Goal: Information Seeking & Learning: Learn about a topic

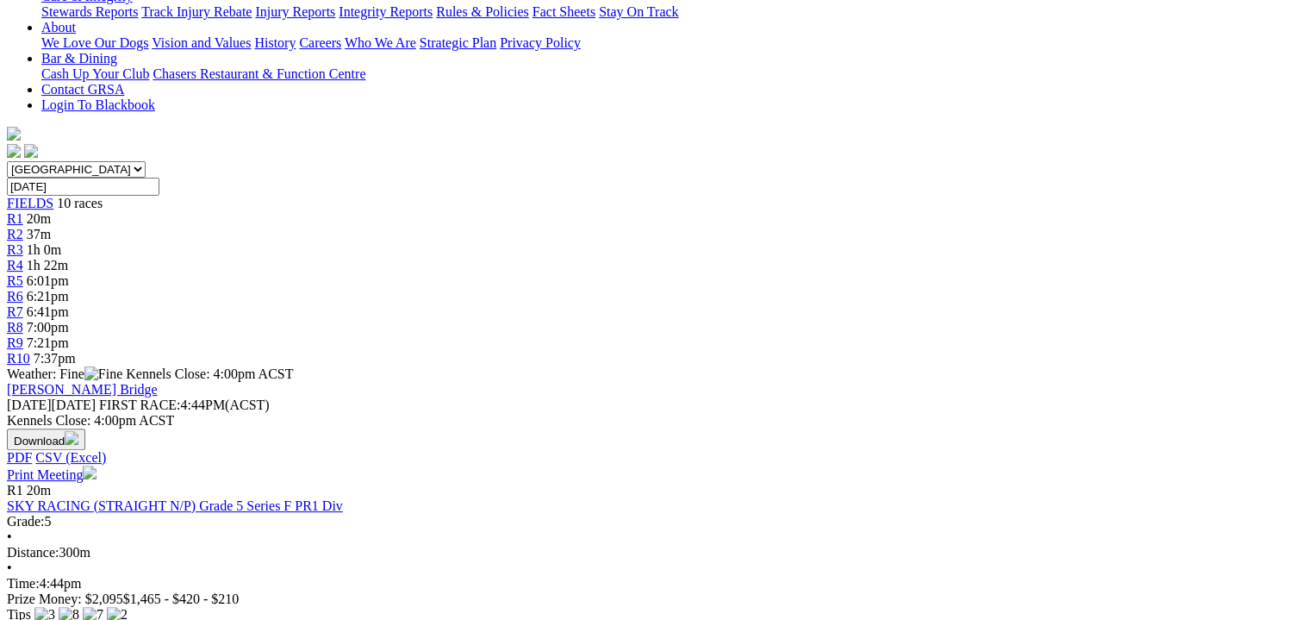
scroll to position [388, 0]
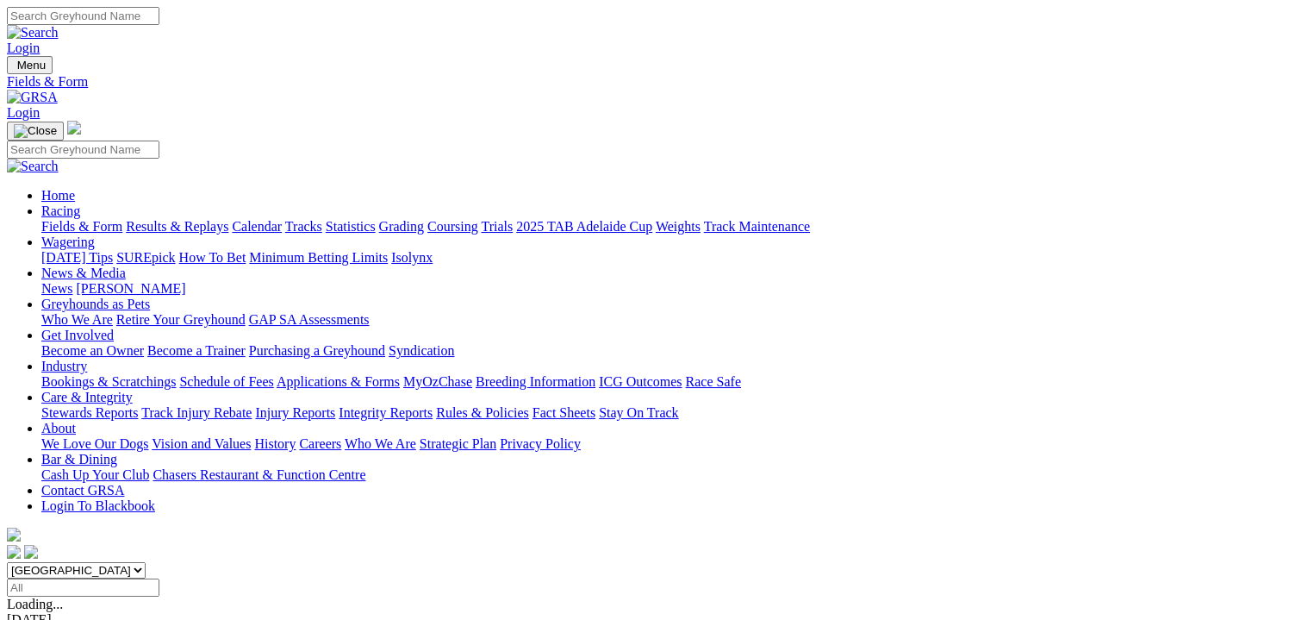
click at [224, 219] on link "Results & Replays" at bounding box center [177, 226] width 103 height 15
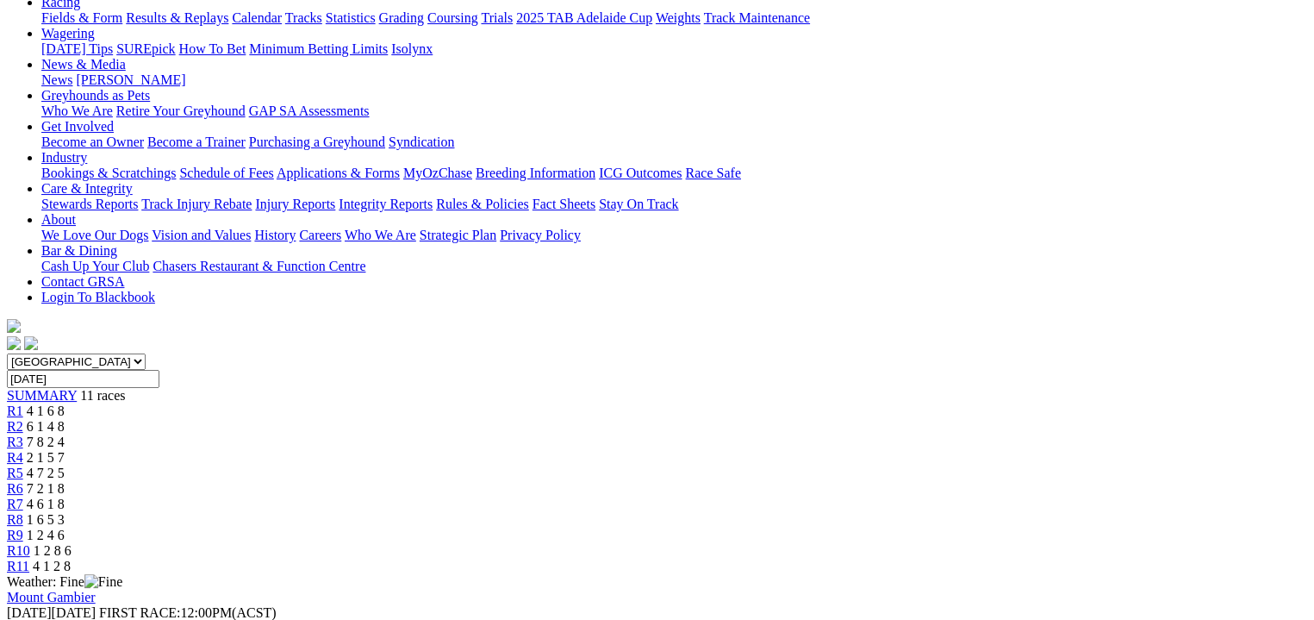
scroll to position [65, 0]
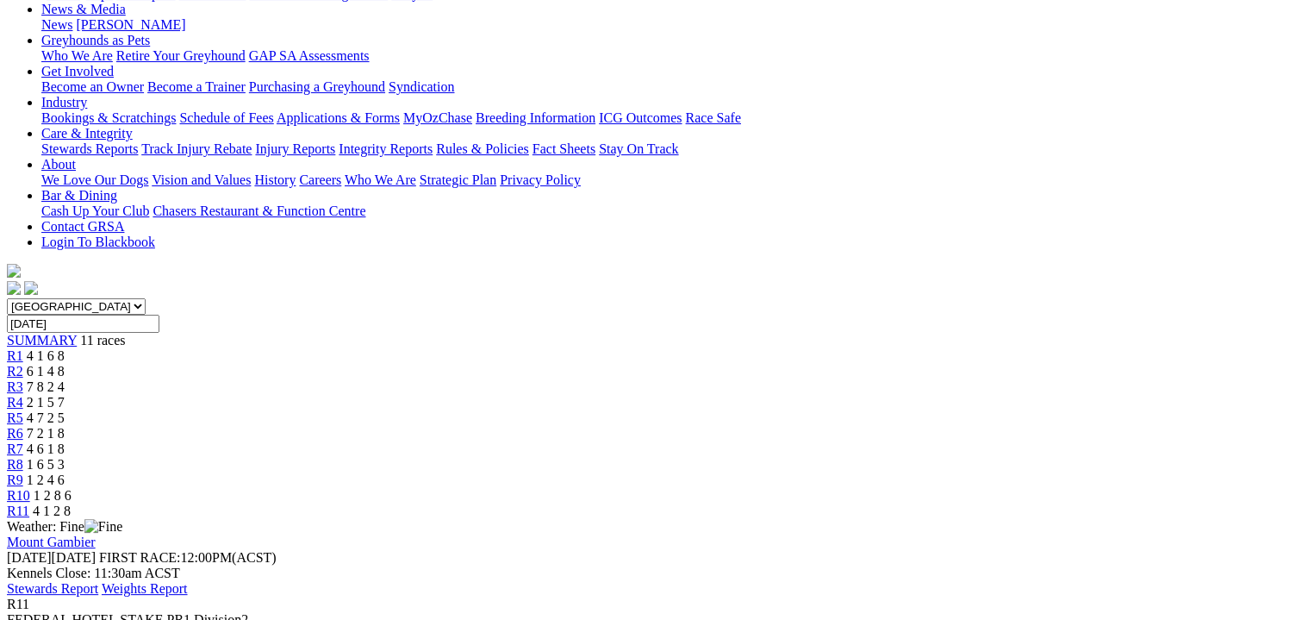
scroll to position [323, 0]
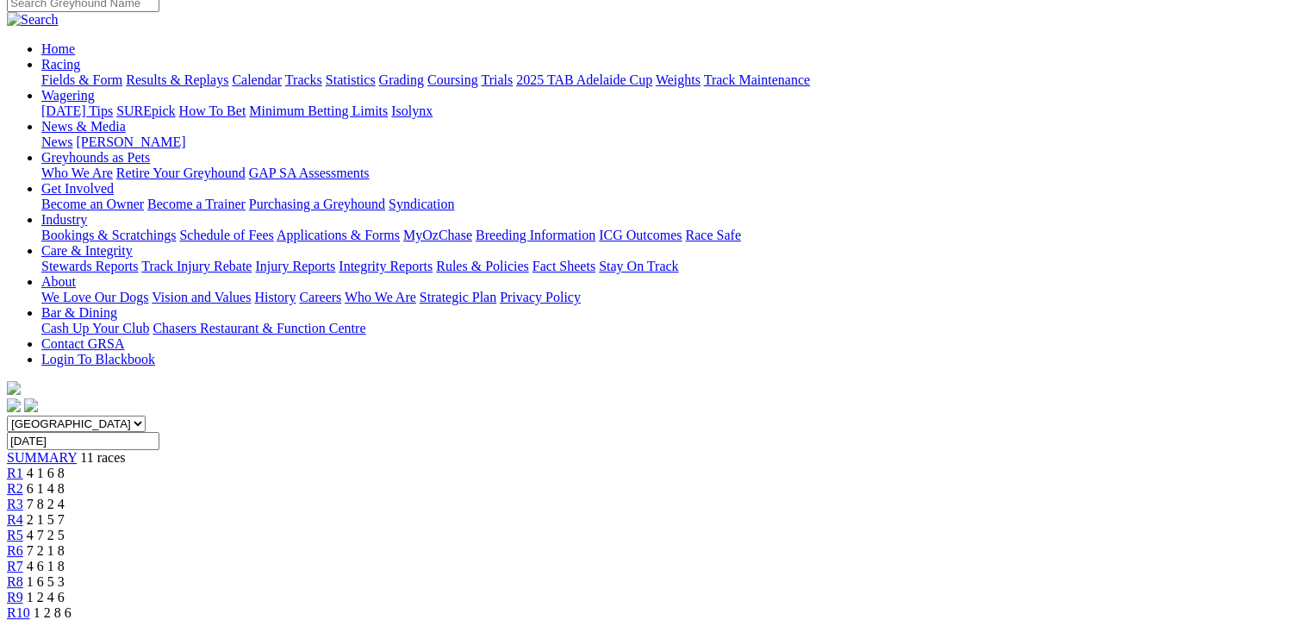
scroll to position [107, 0]
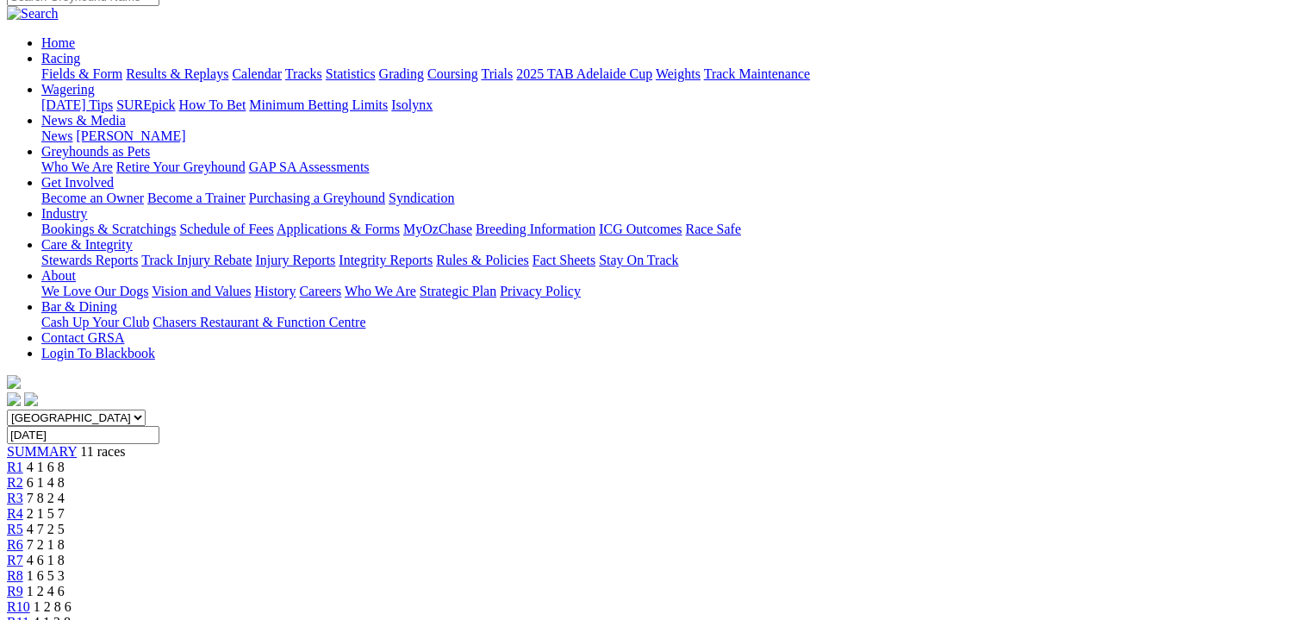
scroll to position [237, 0]
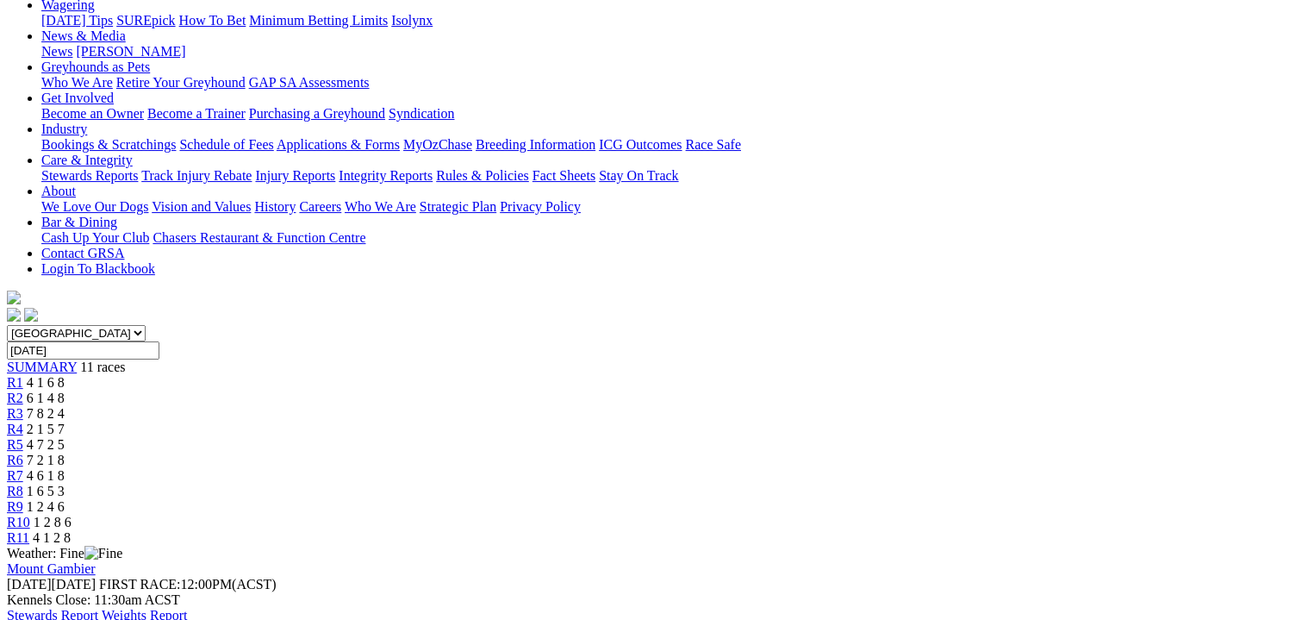
click at [65, 468] on span "4 6 1 8" at bounding box center [46, 475] width 38 height 15
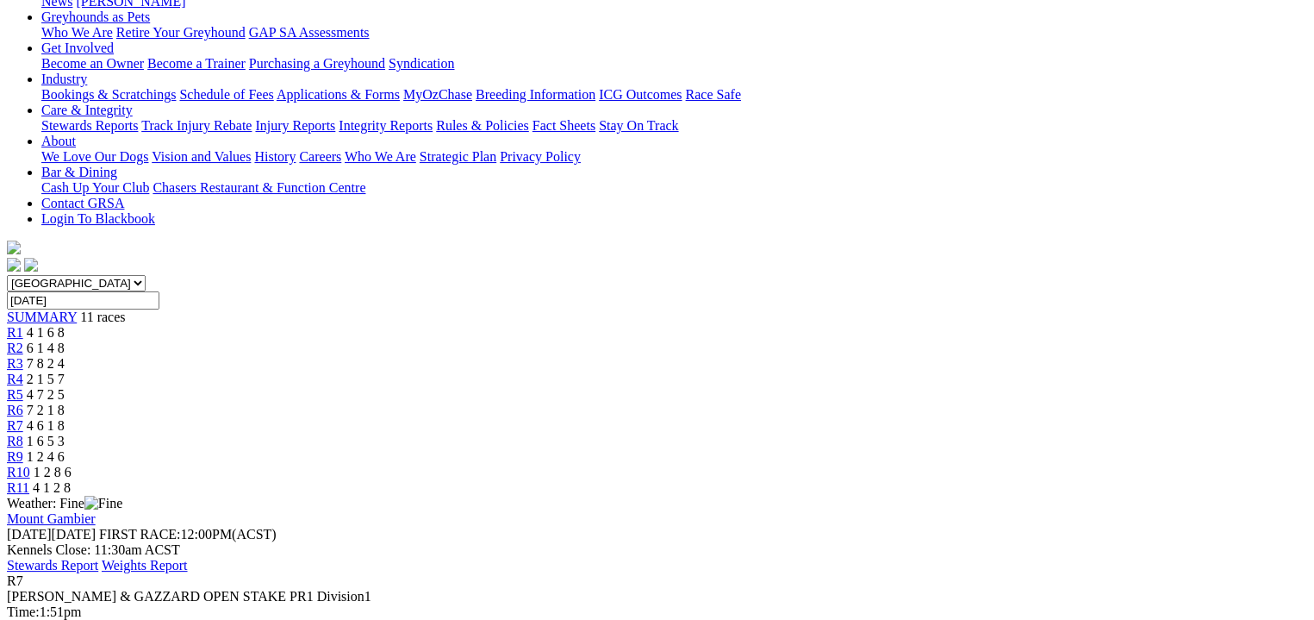
scroll to position [323, 0]
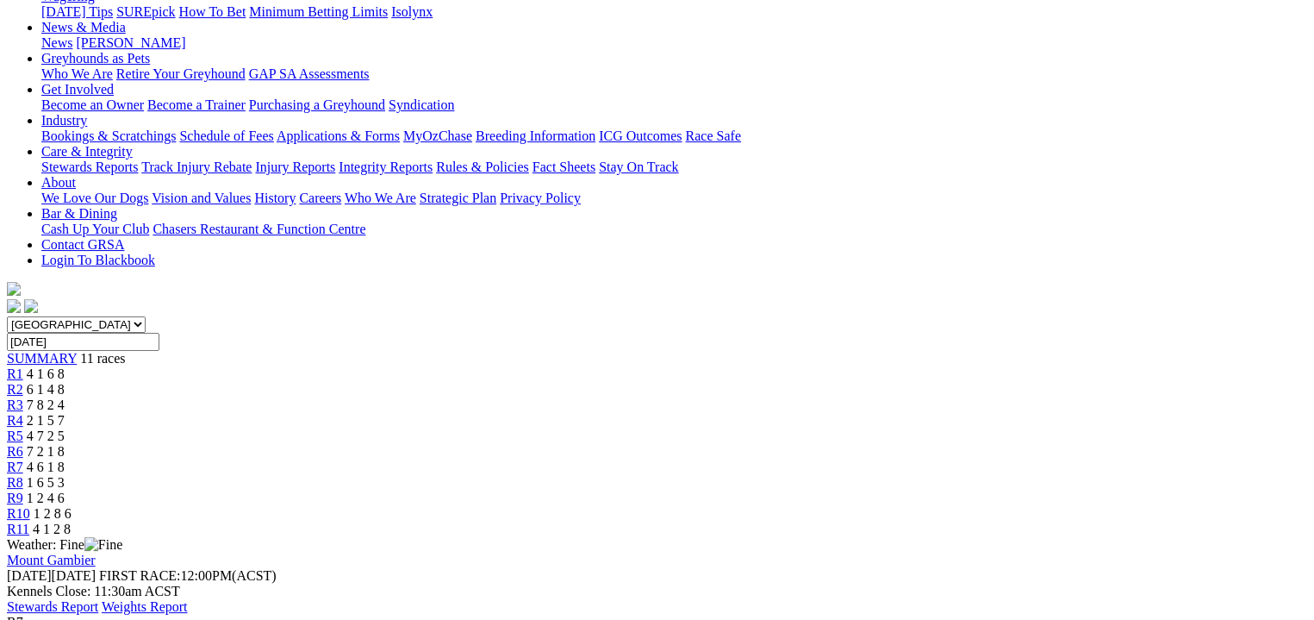
scroll to position [21, 0]
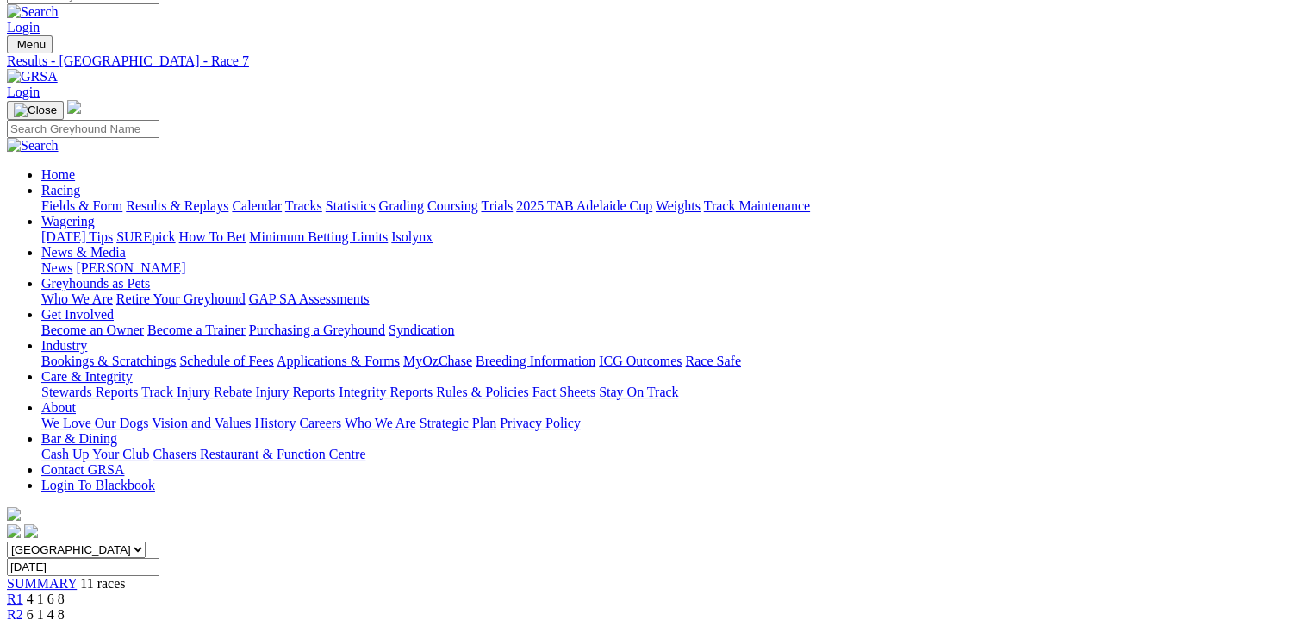
click at [72, 198] on link "Fields & Form" at bounding box center [81, 205] width 81 height 15
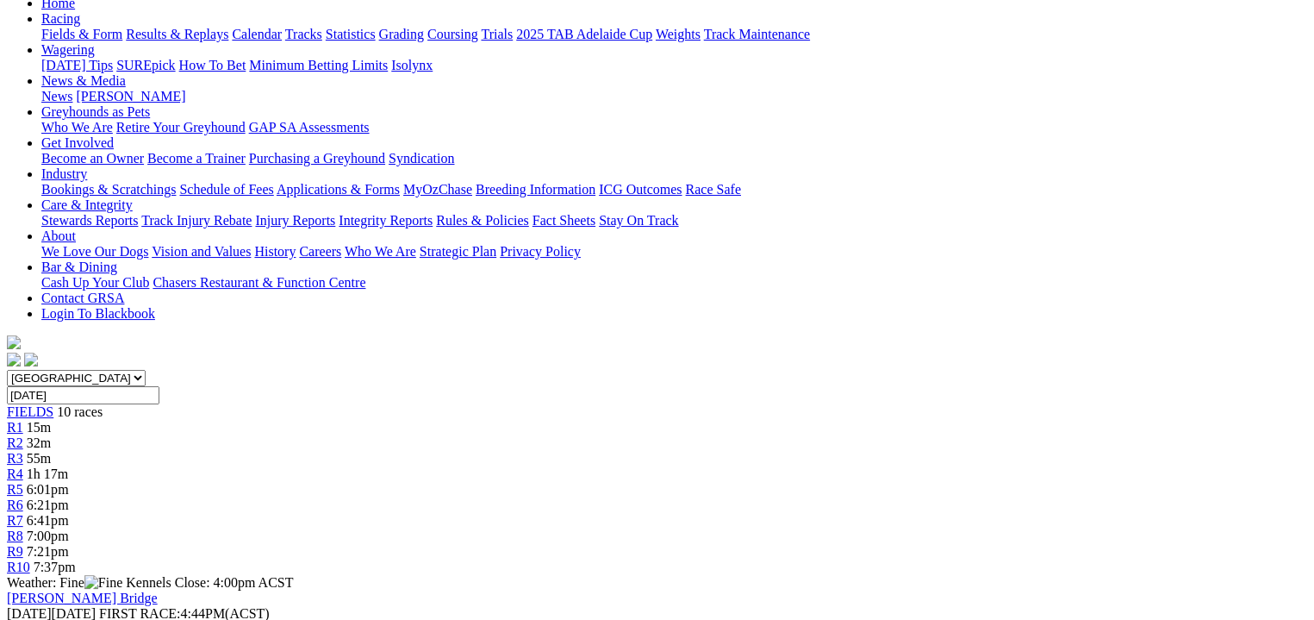
scroll to position [193, 0]
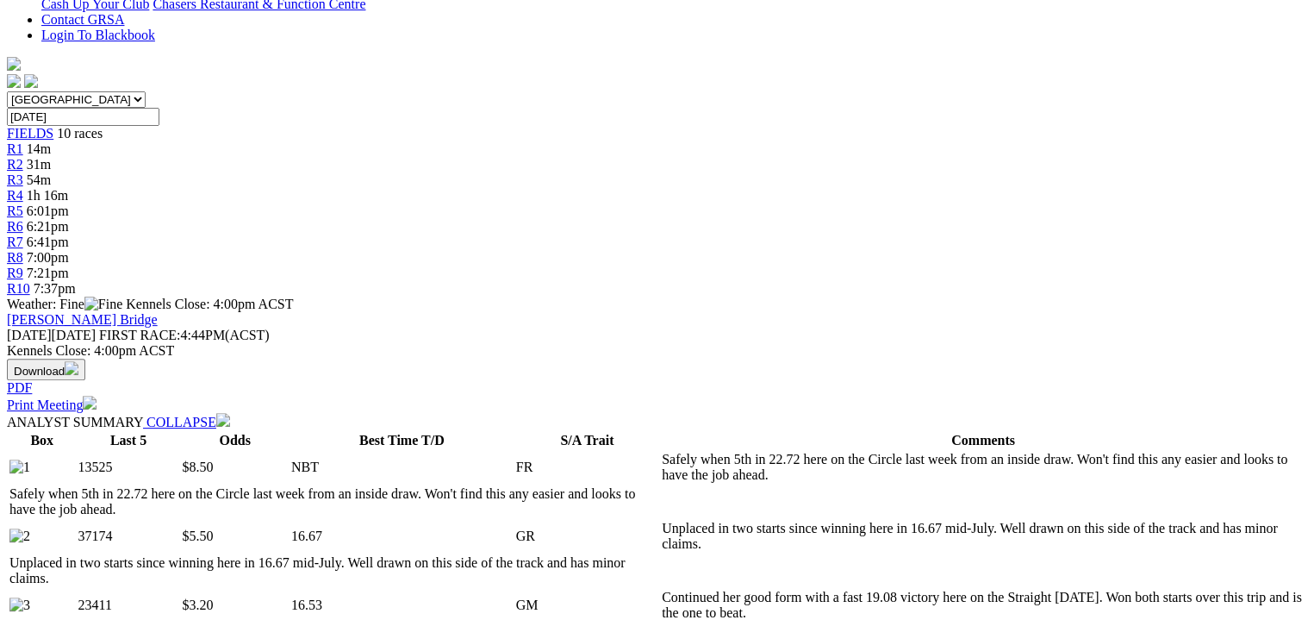
scroll to position [302, 0]
